Goal: Information Seeking & Learning: Find specific fact

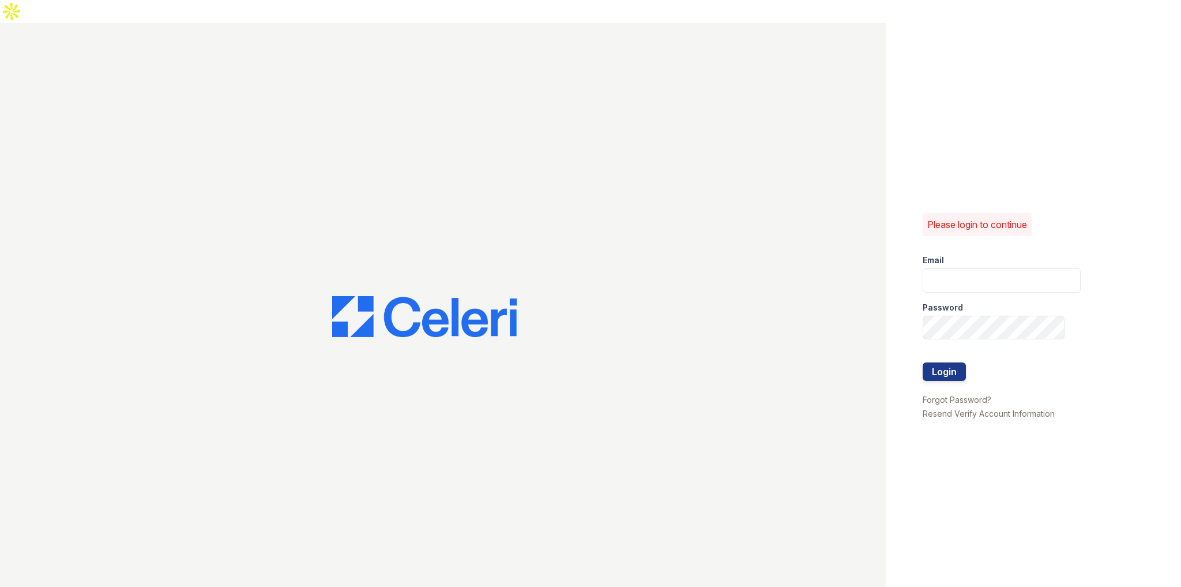
type input "[EMAIL_ADDRESS][DOMAIN_NAME]"
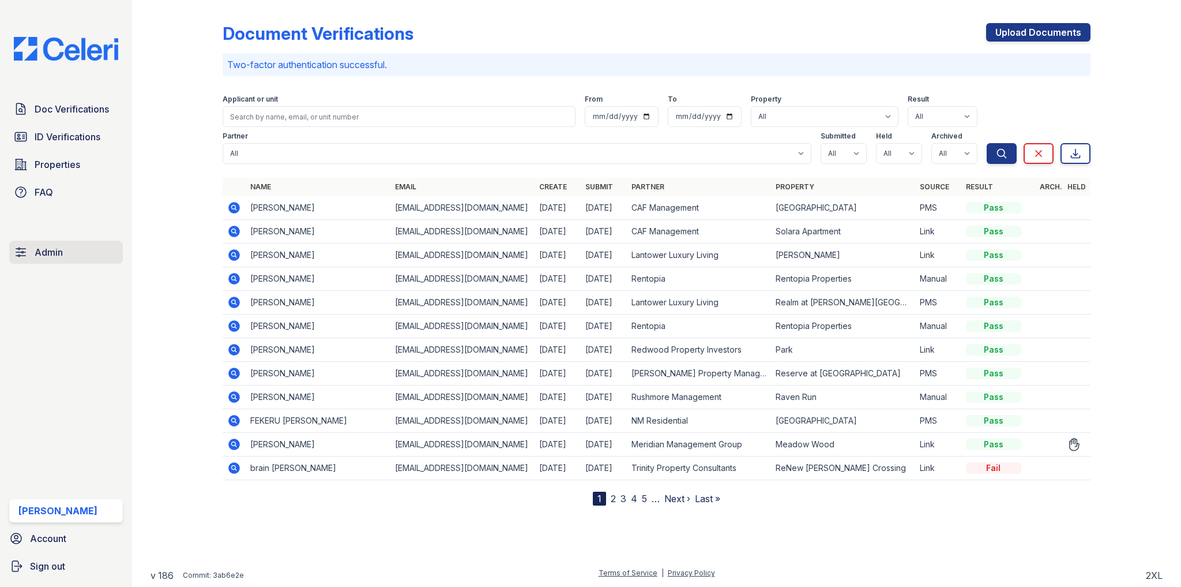
click at [46, 248] on span "Admin" at bounding box center [49, 252] width 28 height 14
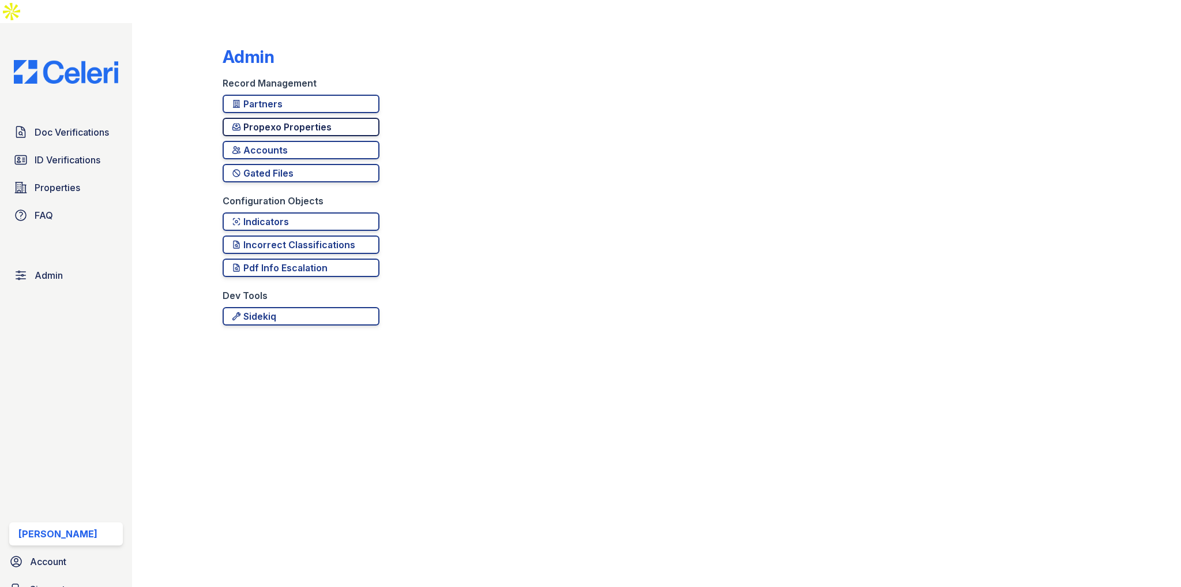
click at [284, 120] on div "Propexo Properties" at bounding box center [301, 127] width 138 height 14
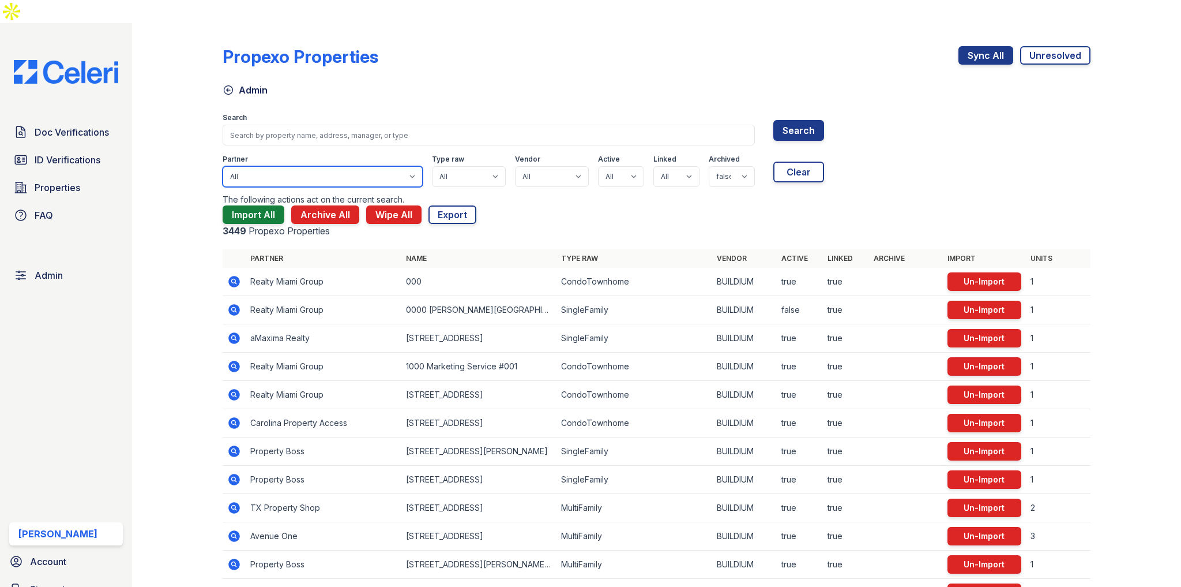
click at [268, 166] on select "All Yardi QA Kaito Management Corp REMG Sovereign Realty & Management Dominion …" at bounding box center [323, 176] width 200 height 21
select select "201"
click at [774, 120] on button "Search" at bounding box center [799, 130] width 51 height 21
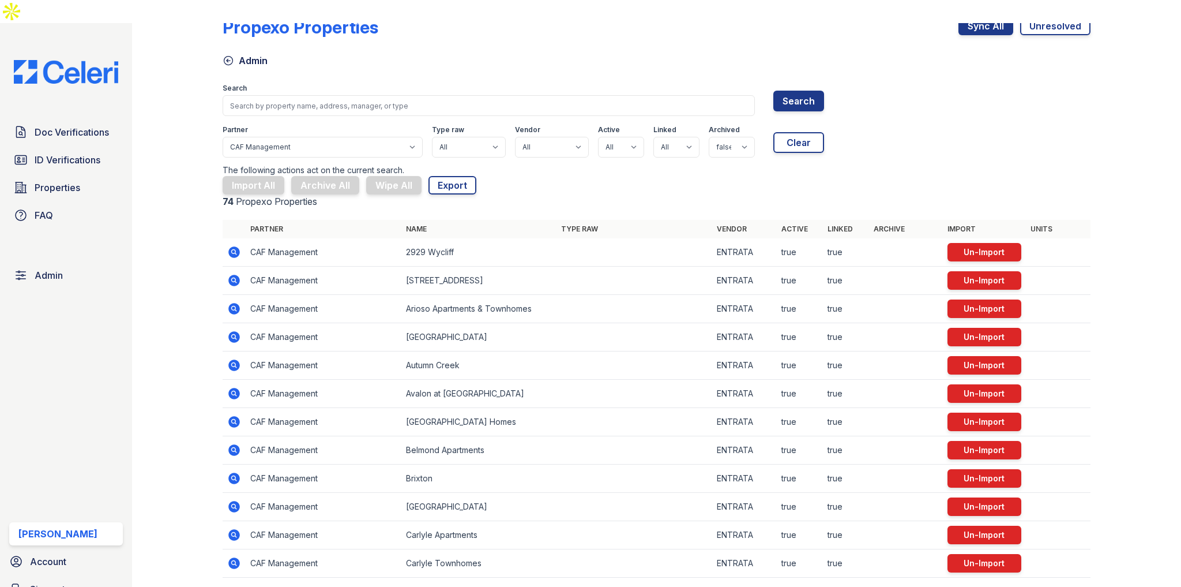
scroll to position [60, 0]
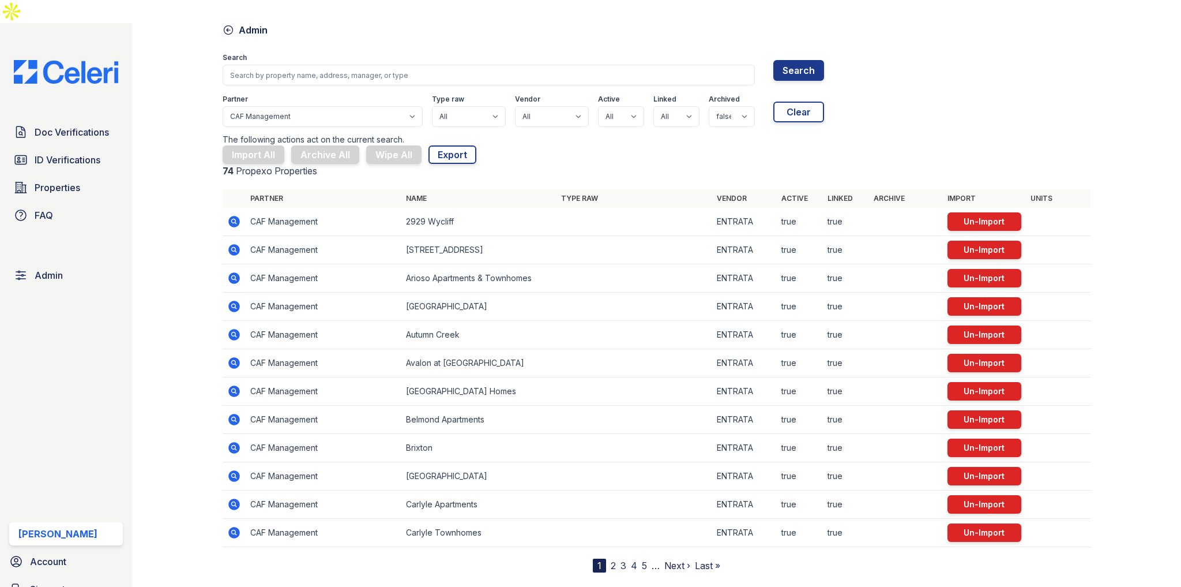
click at [702, 560] on link "Last »" at bounding box center [707, 566] width 25 height 12
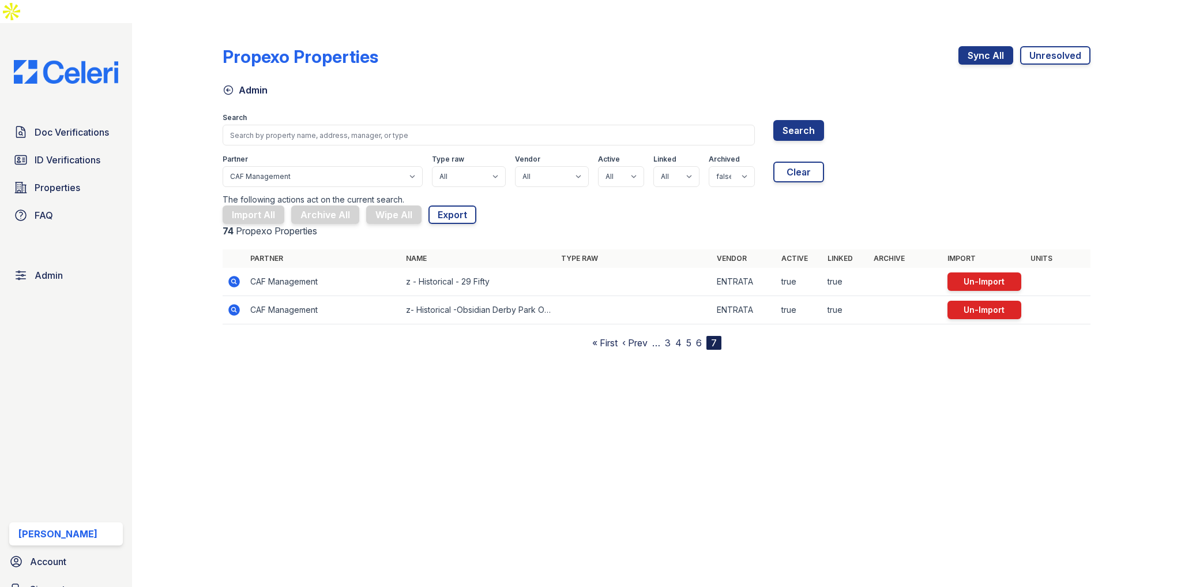
click at [603, 337] on link "« First" at bounding box center [604, 343] width 25 height 12
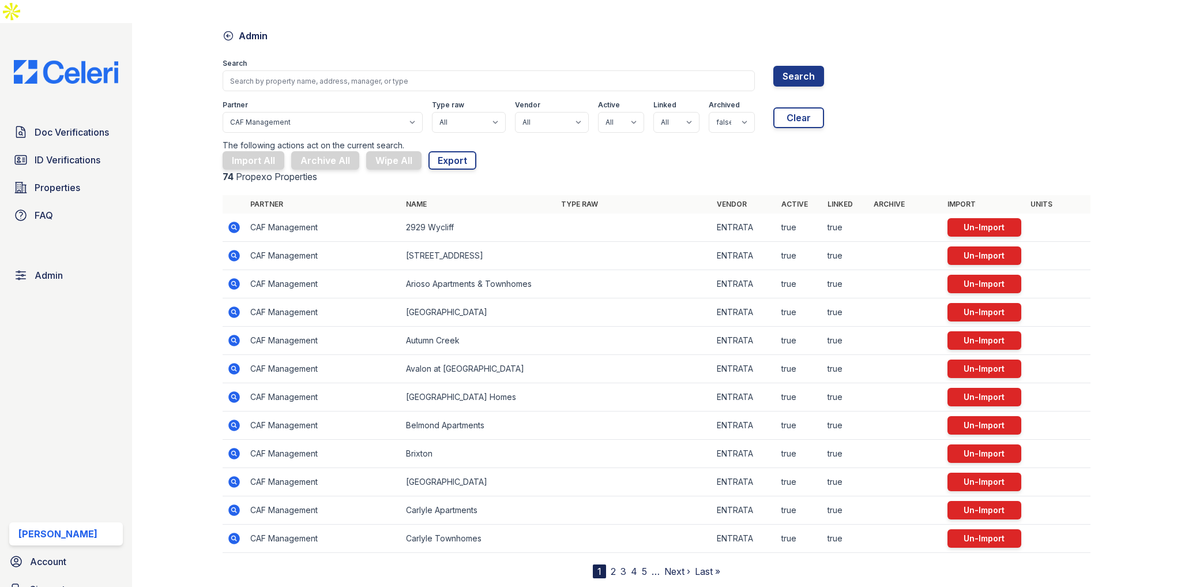
scroll to position [60, 0]
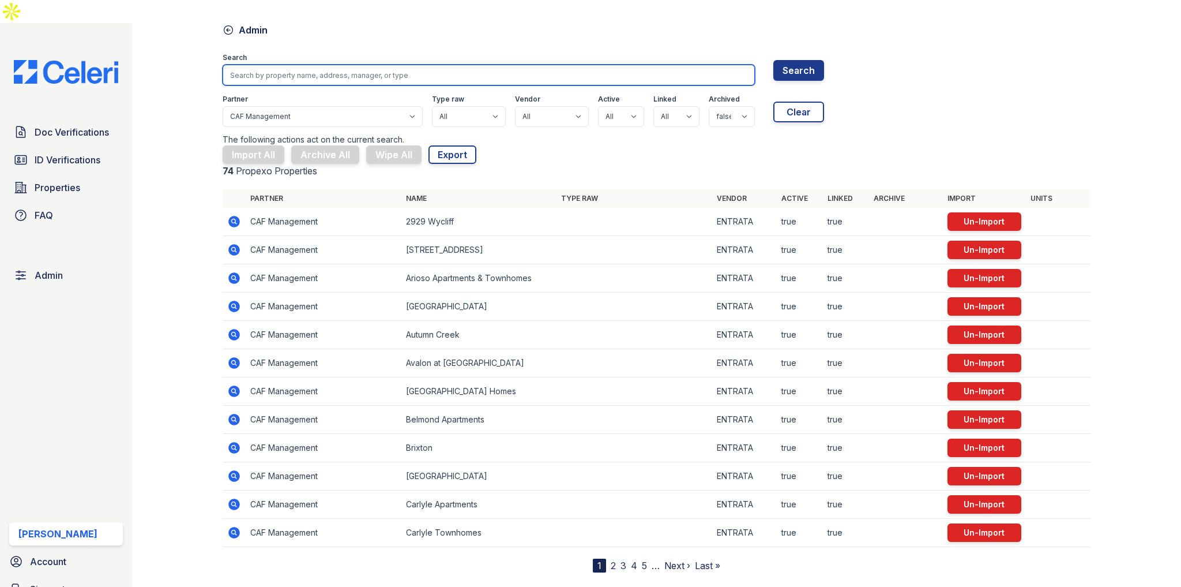
click at [321, 65] on input "search" at bounding box center [489, 75] width 532 height 21
type input "chase"
click at [774, 60] on button "Search" at bounding box center [799, 70] width 51 height 21
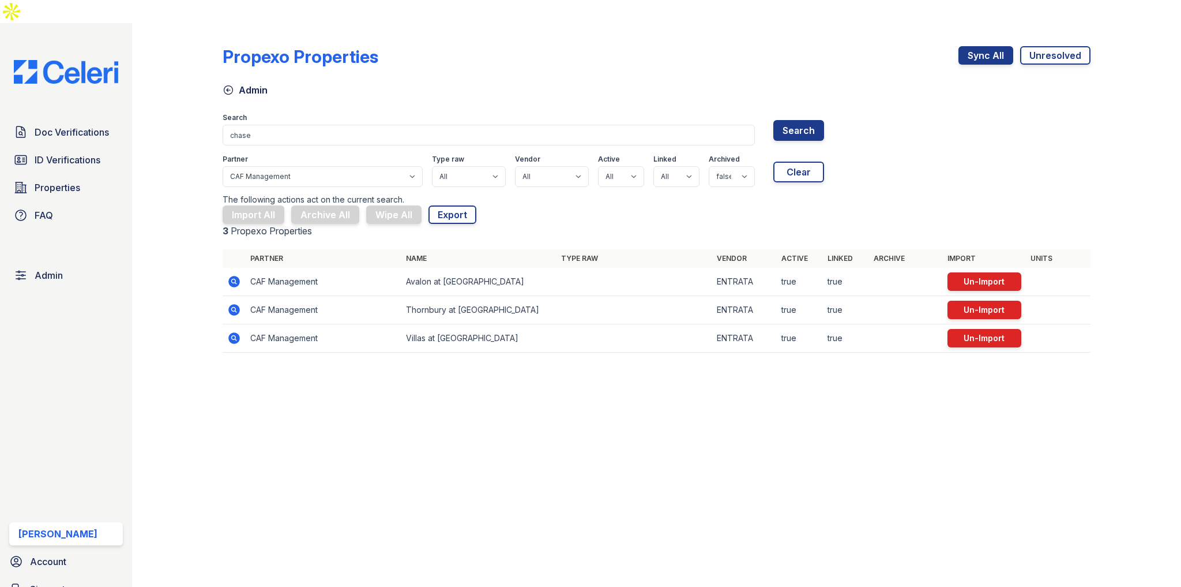
click at [233, 336] on icon at bounding box center [233, 337] width 3 height 3
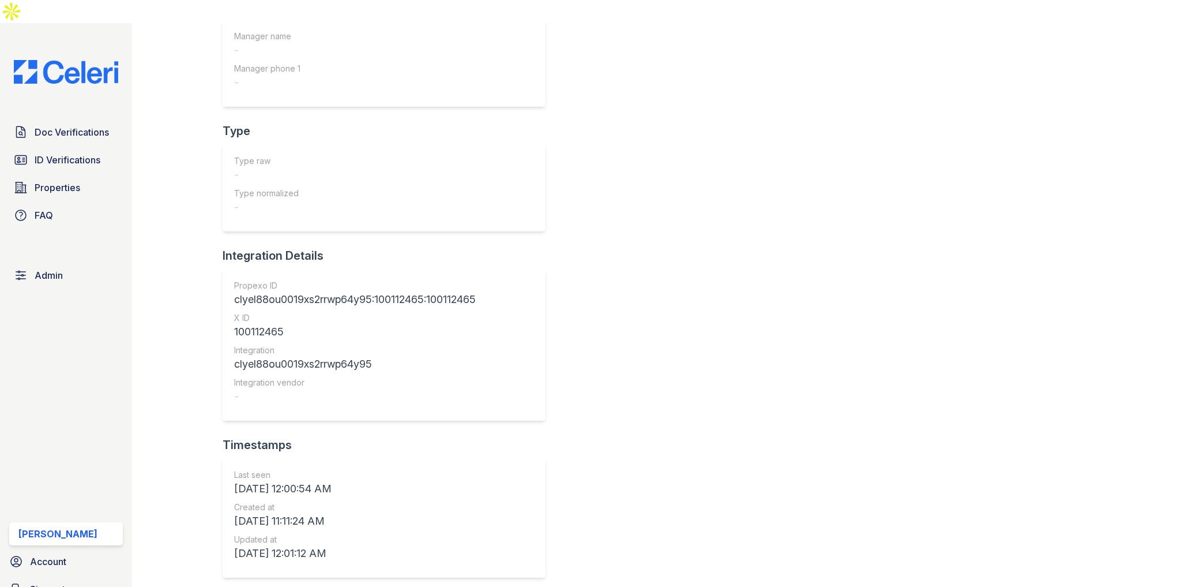
scroll to position [613, 0]
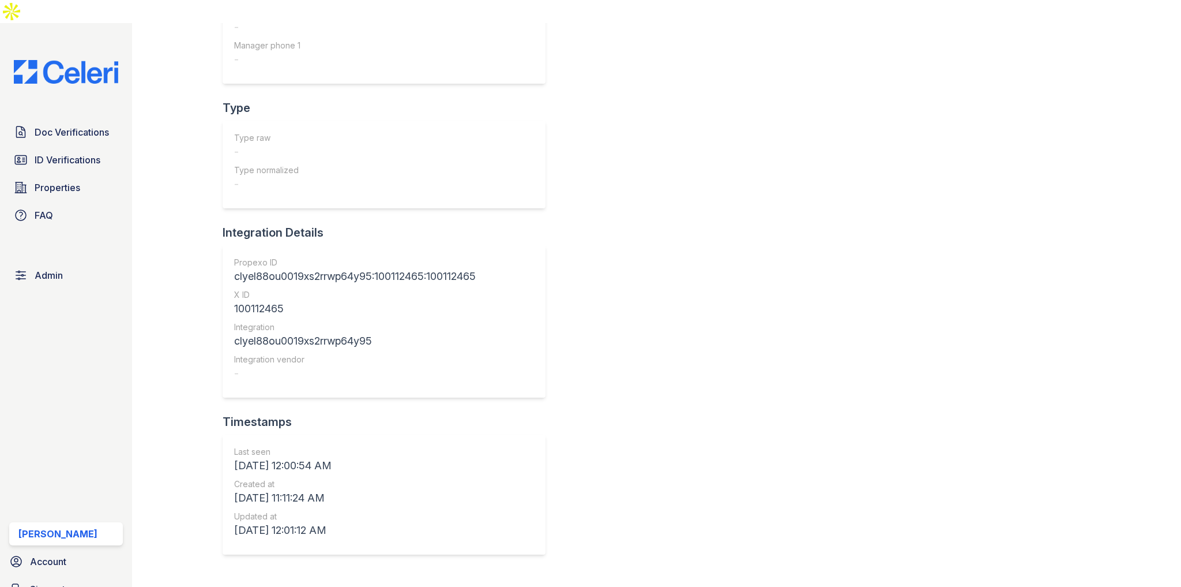
click at [267, 301] on div "100112465" at bounding box center [355, 309] width 242 height 16
click at [268, 301] on div "100112465" at bounding box center [355, 309] width 242 height 16
copy div "100112465"
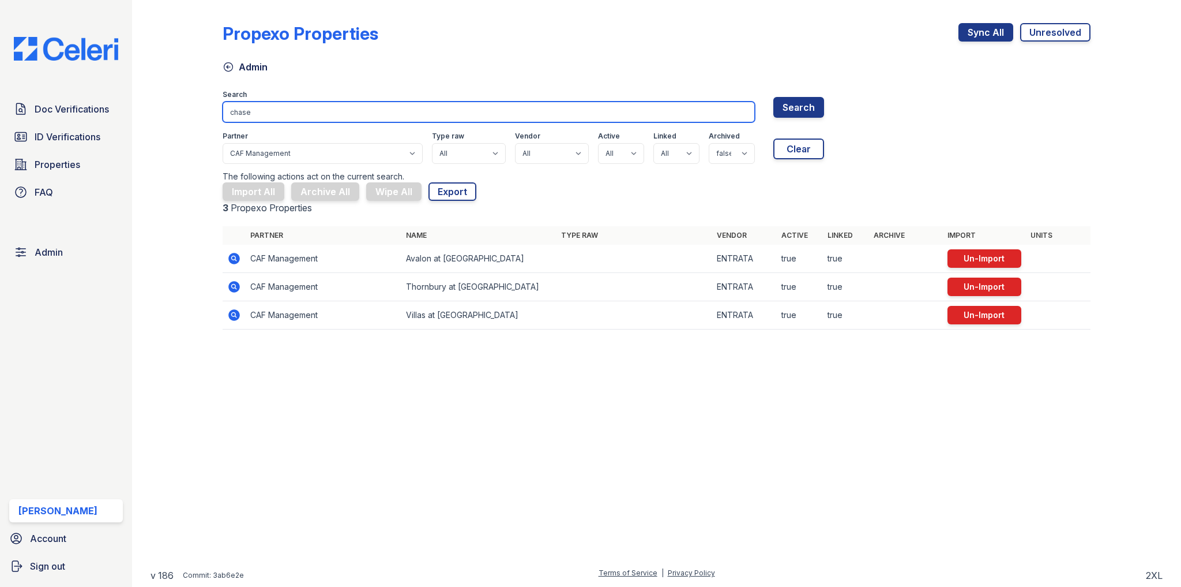
click at [269, 106] on input "chase" at bounding box center [489, 112] width 532 height 21
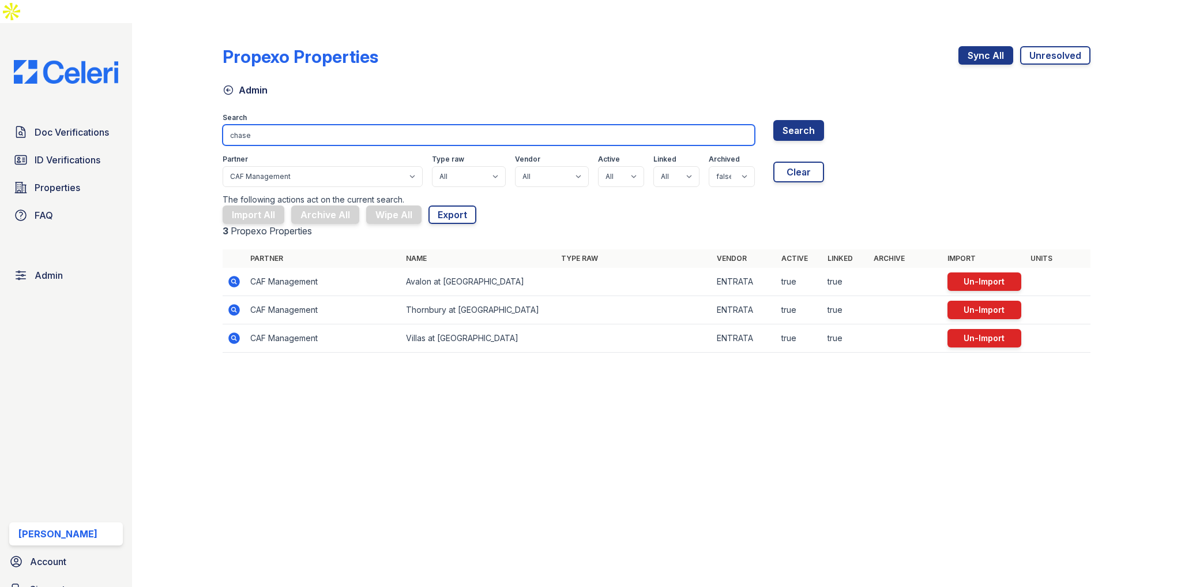
click at [267, 125] on input "chase" at bounding box center [489, 135] width 532 height 21
paste input "4443 Ocean Driv"
type input "4443 Ocean Drive"
click at [774, 120] on button "Search" at bounding box center [799, 130] width 51 height 21
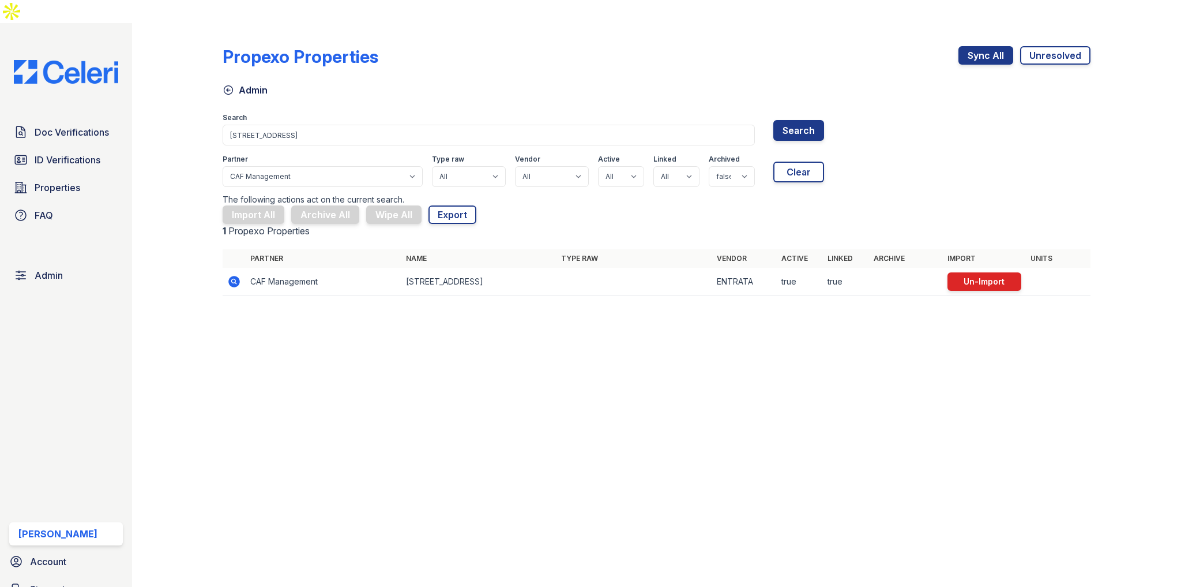
click at [231, 276] on icon at bounding box center [235, 282] width 12 height 12
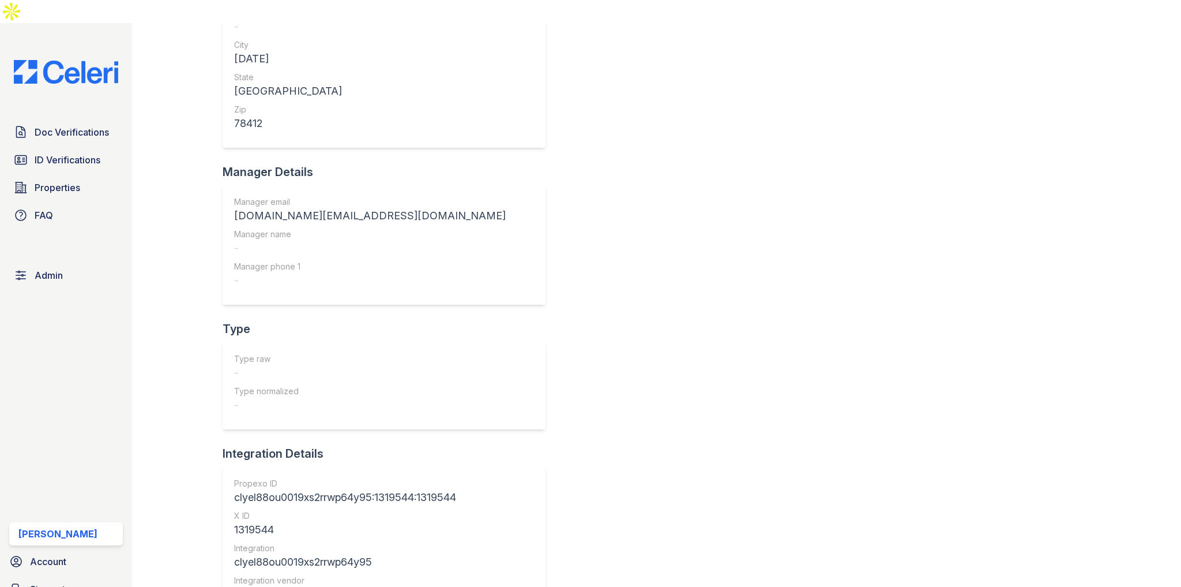
scroll to position [613, 0]
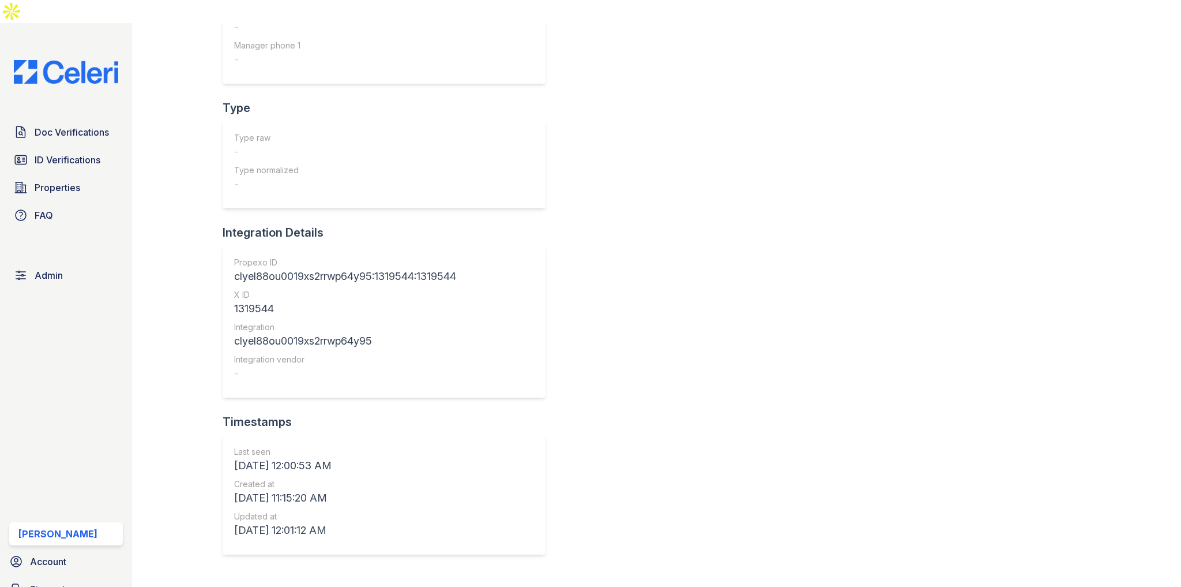
click at [261, 301] on div "1319544" at bounding box center [345, 309] width 222 height 16
copy div "1319544"
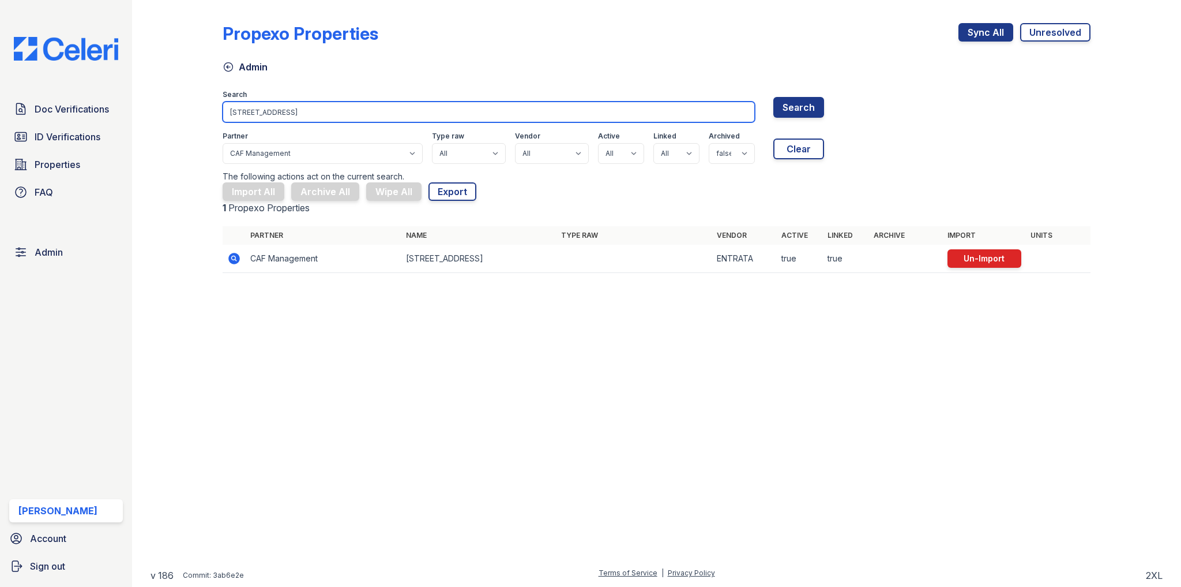
click at [294, 111] on input "[STREET_ADDRESS]" at bounding box center [489, 112] width 532 height 21
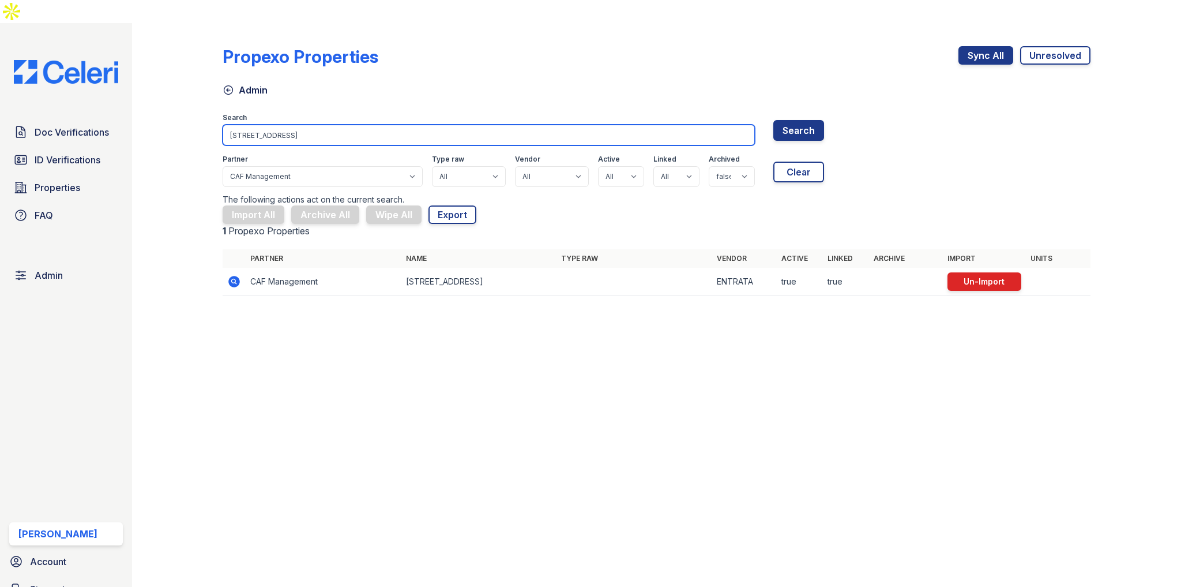
click at [294, 125] on input "[STREET_ADDRESS]" at bounding box center [489, 135] width 532 height 21
type input "puerto"
click at [774, 120] on button "Search" at bounding box center [799, 130] width 51 height 21
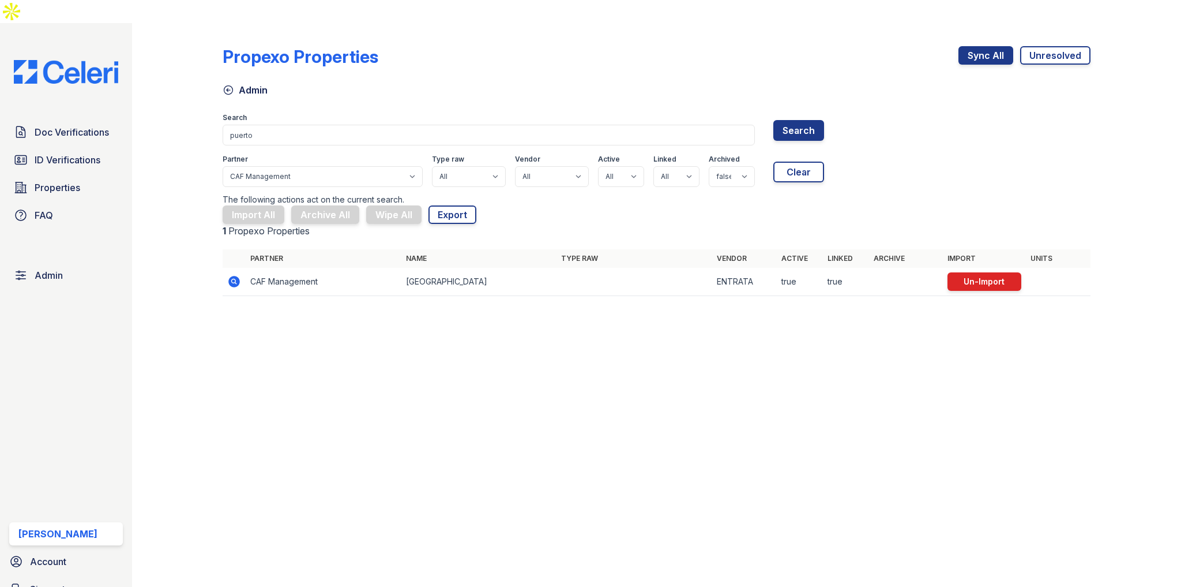
click at [228, 275] on icon at bounding box center [234, 282] width 14 height 14
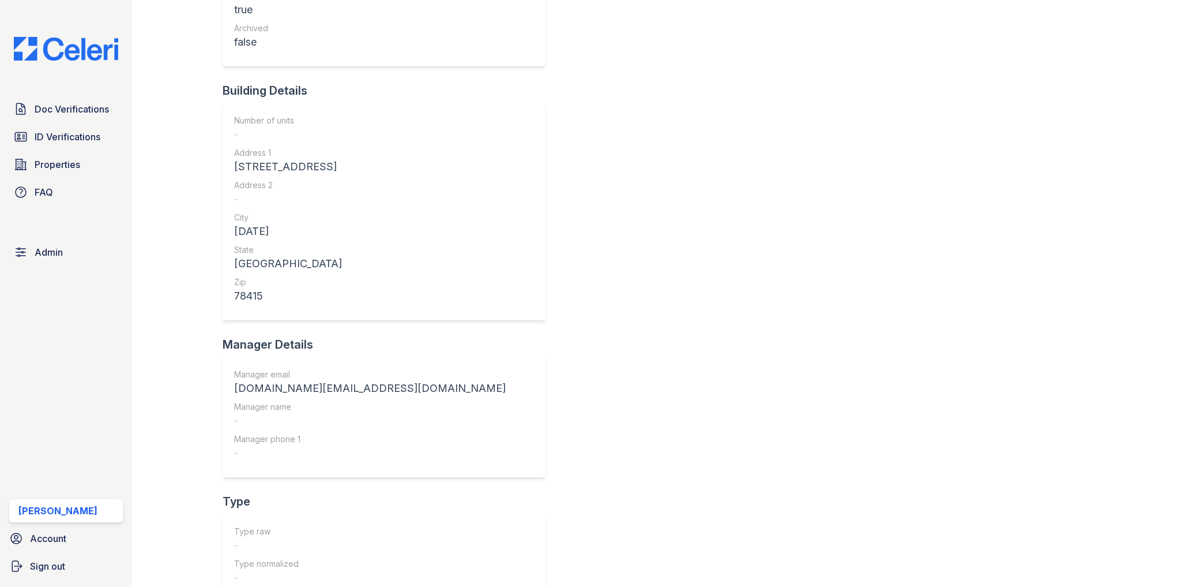
scroll to position [613, 0]
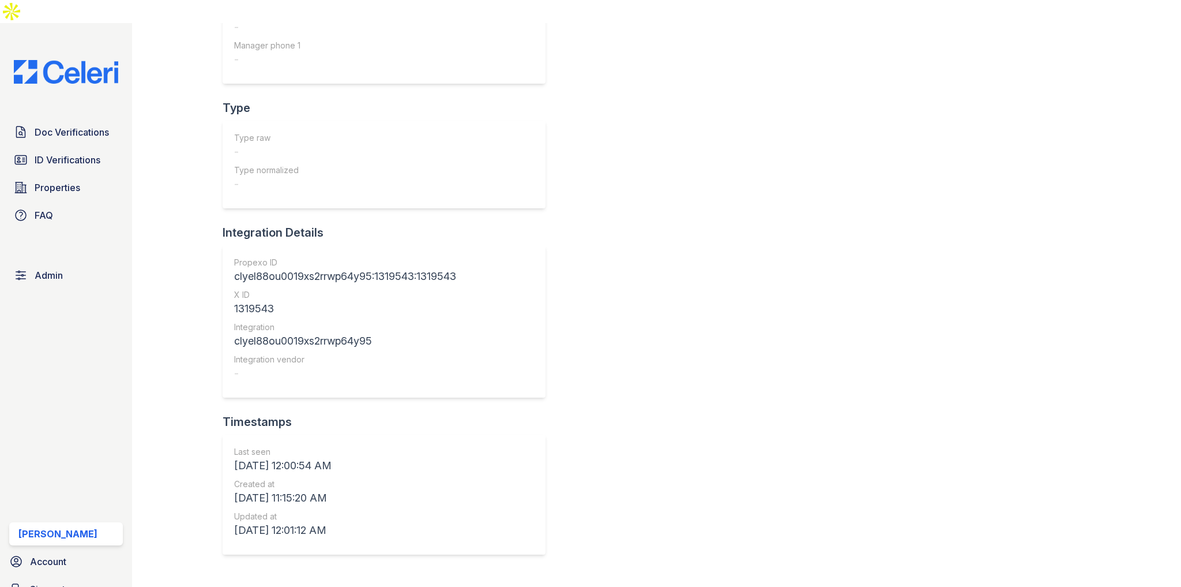
click at [262, 301] on div "1319543" at bounding box center [345, 309] width 222 height 16
copy div "1319543"
